Goal: Transaction & Acquisition: Purchase product/service

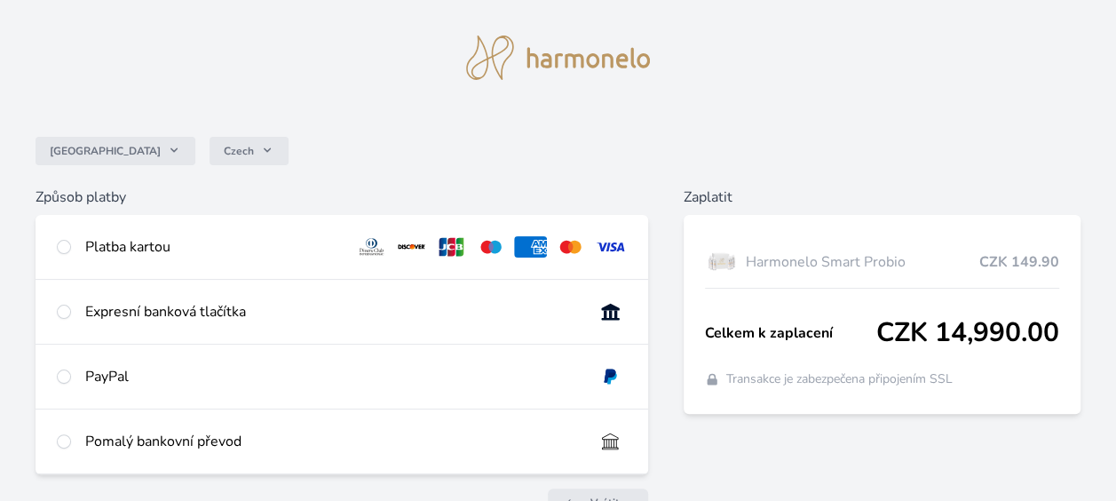
scroll to position [71, 0]
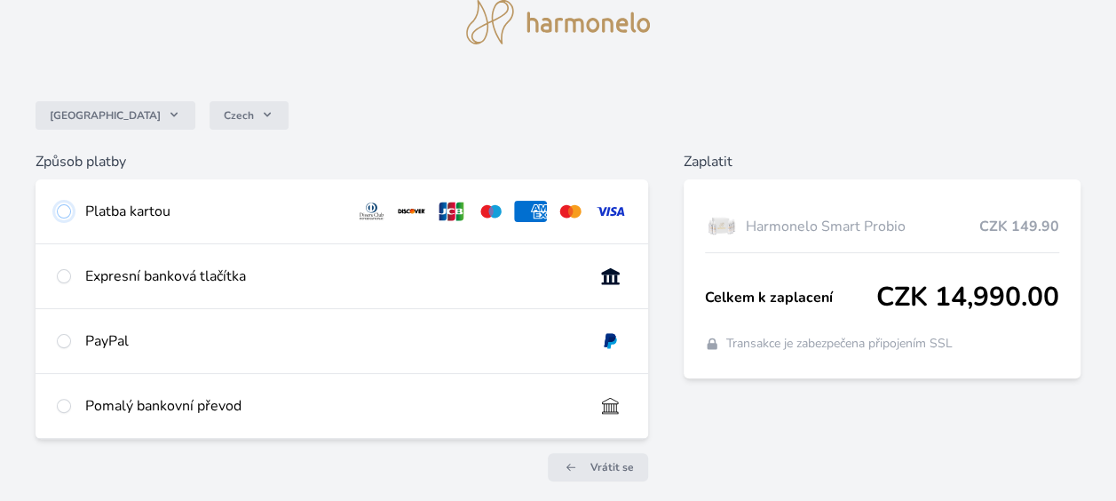
click at [65, 215] on input "radio" at bounding box center [64, 211] width 14 height 14
radio input "true"
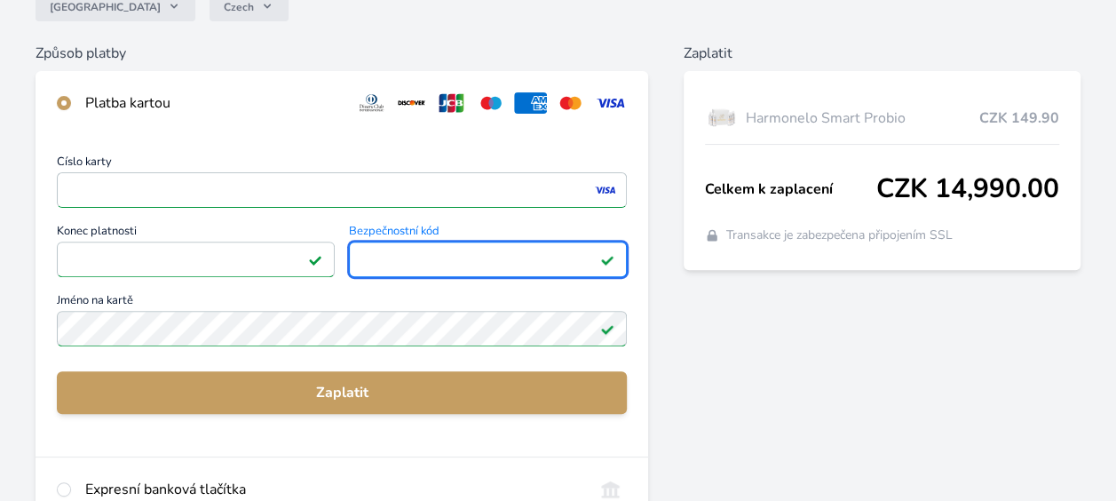
scroll to position [213, 0]
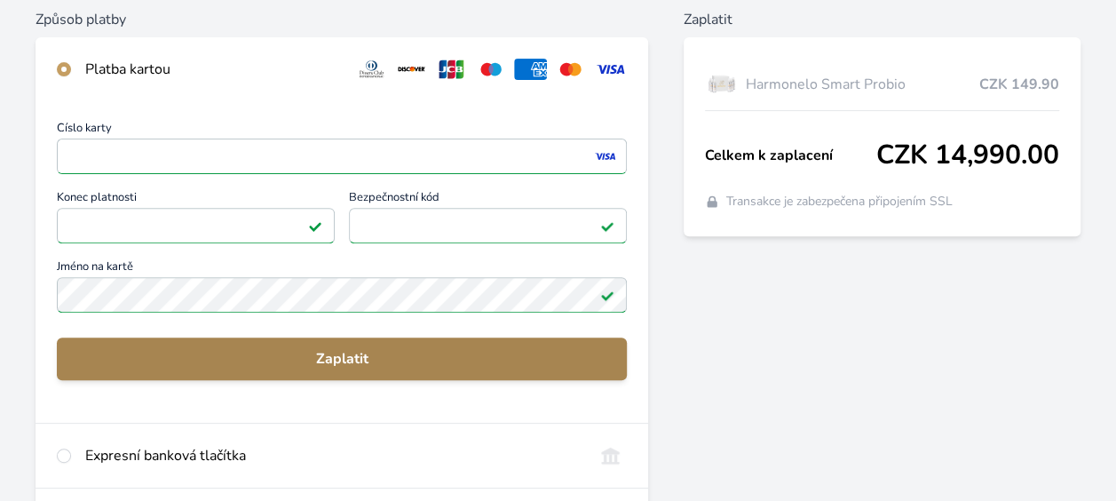
click at [340, 353] on span "Zaplatit" at bounding box center [342, 358] width 542 height 21
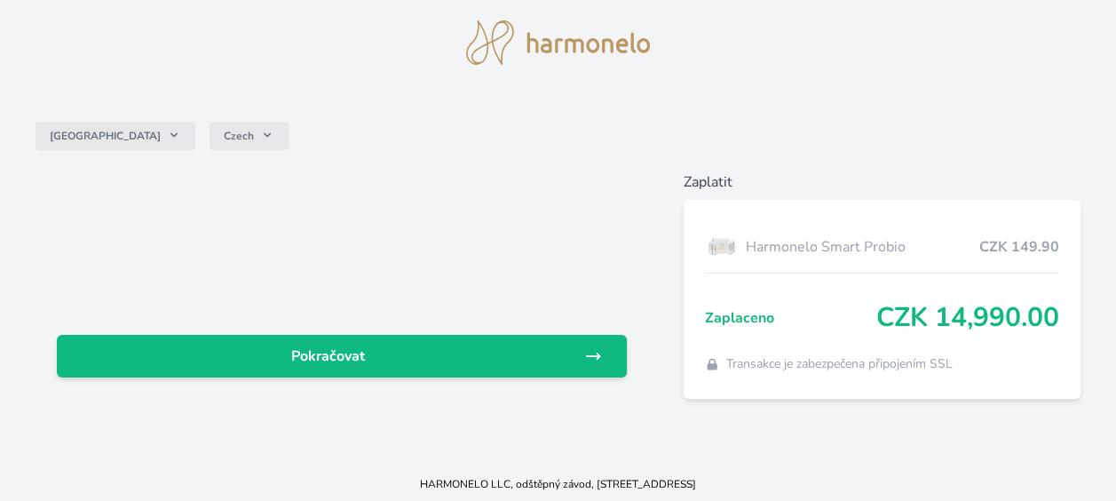
scroll to position [55, 0]
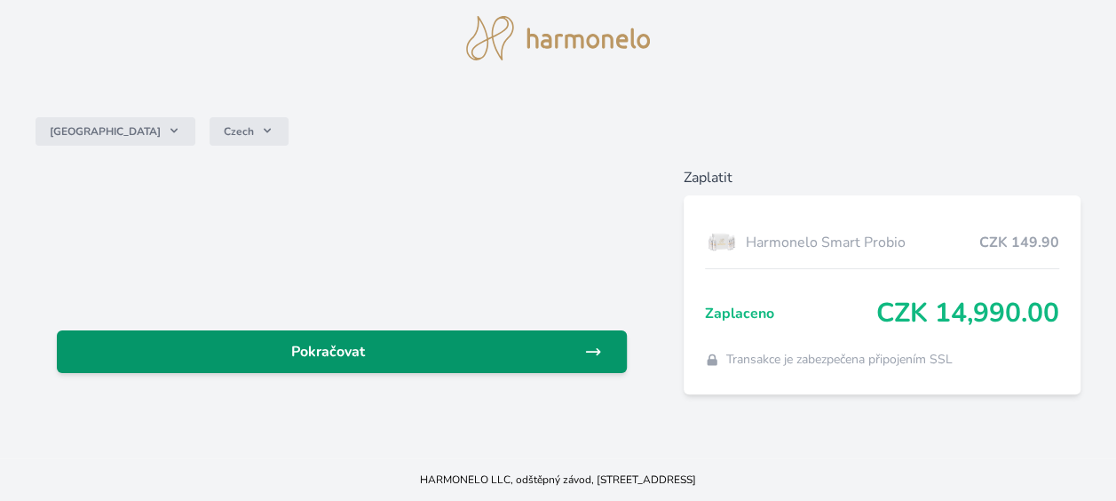
click at [600, 352] on icon at bounding box center [593, 352] width 18 height 18
